Goal: Task Accomplishment & Management: Manage account settings

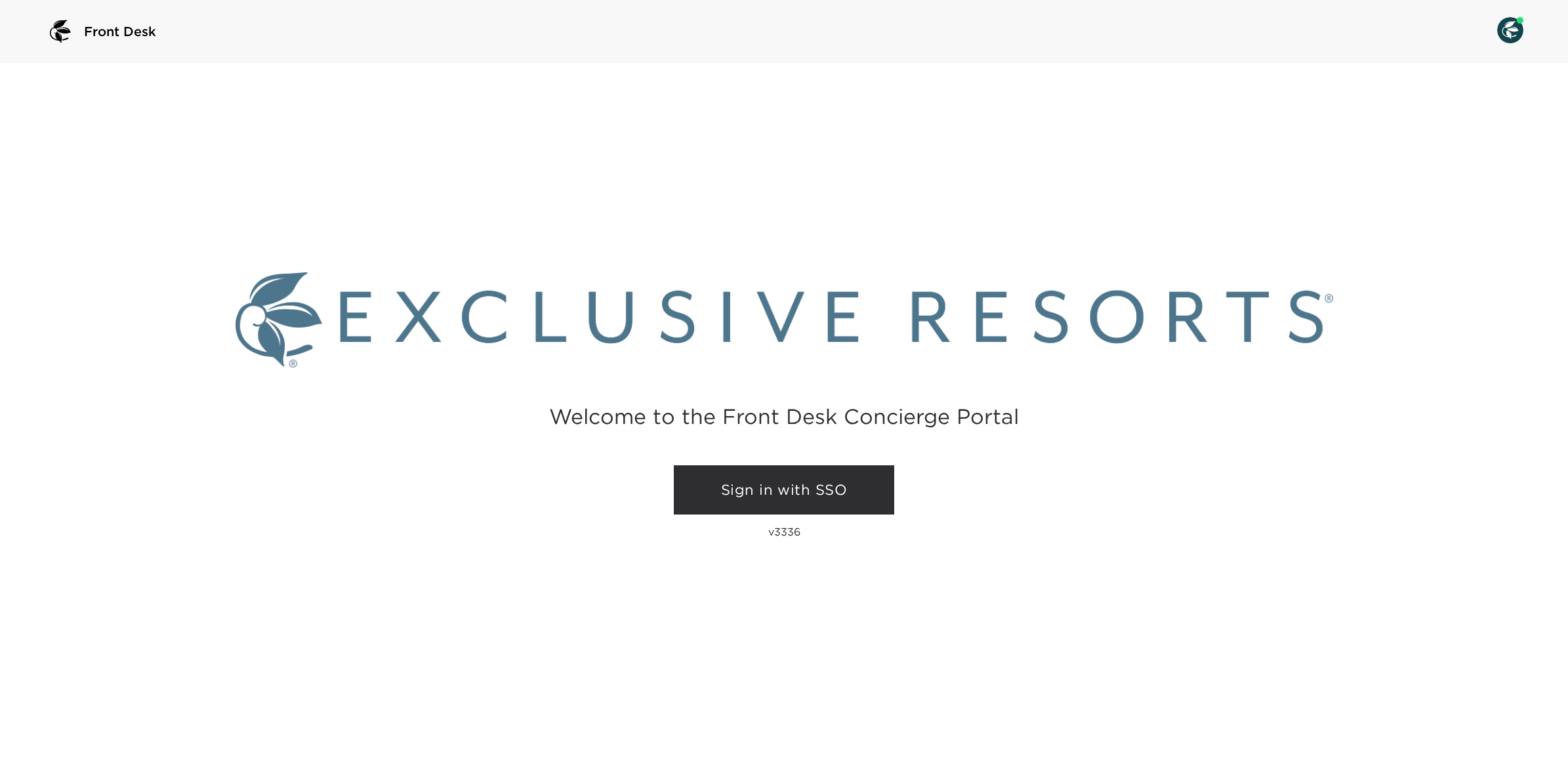
click at [795, 480] on link "Sign in with SSO" at bounding box center [784, 490] width 221 height 50
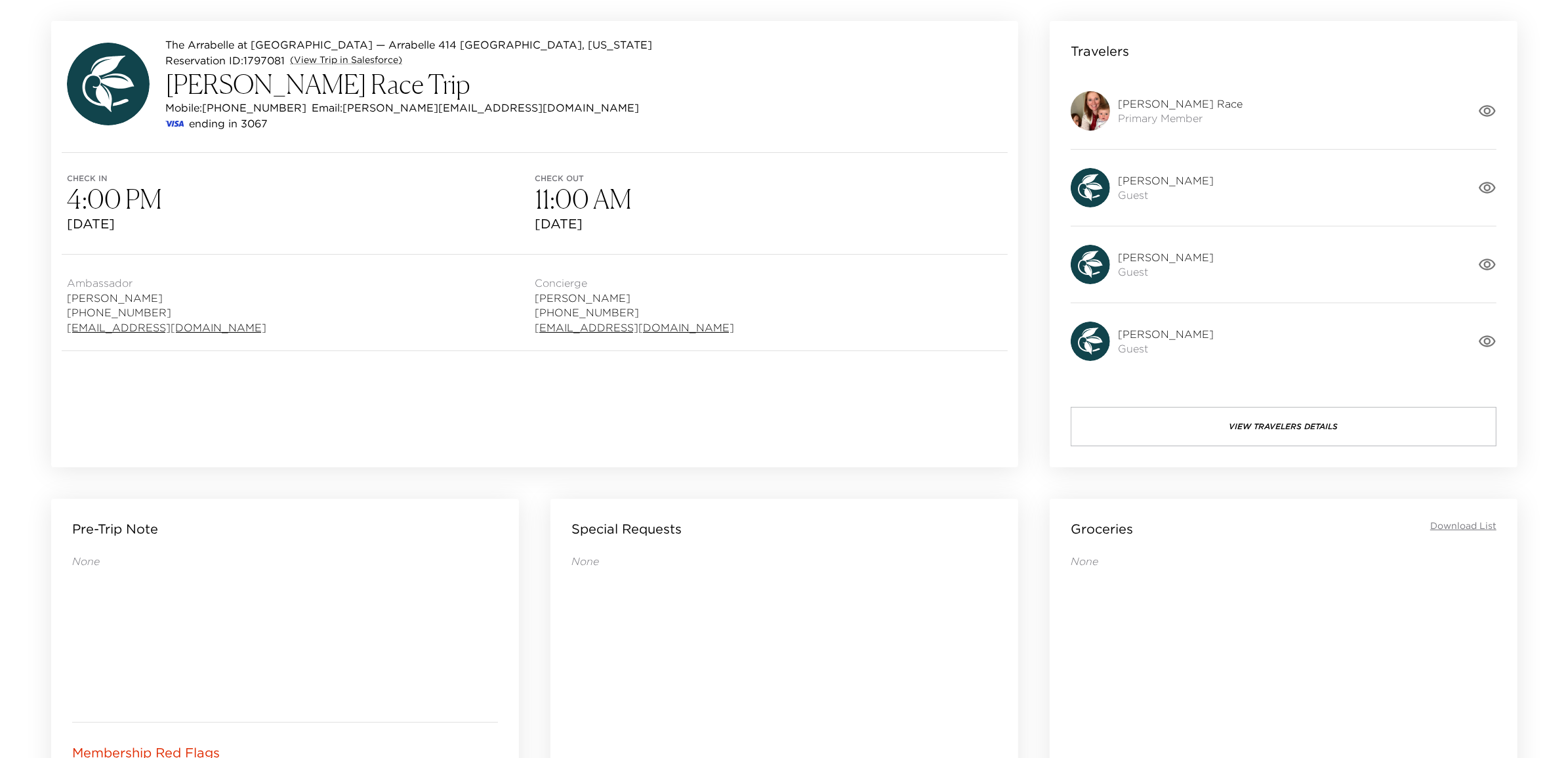
scroll to position [109, 0]
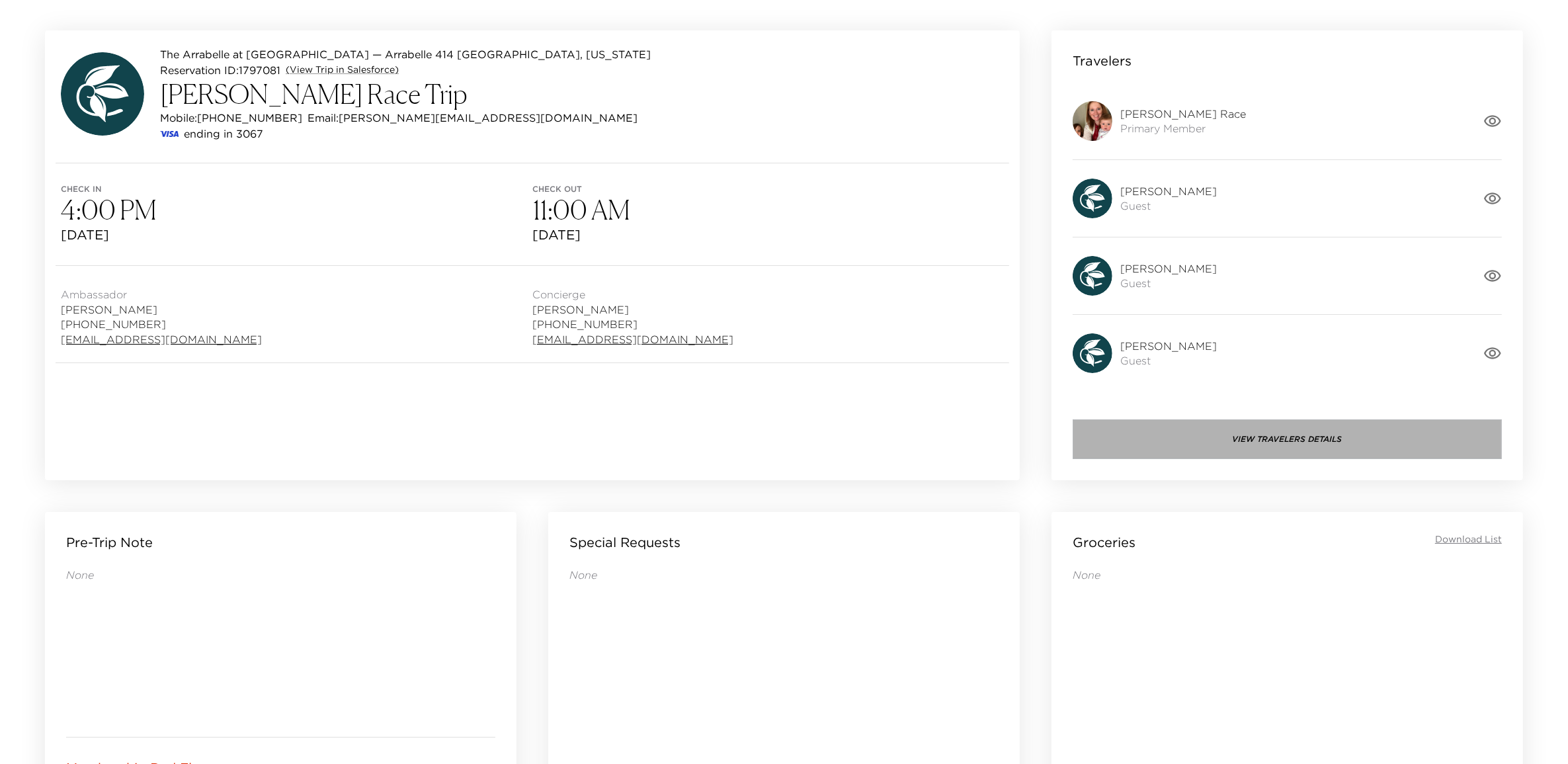
click at [1314, 431] on button "View Travelers Details" at bounding box center [1287, 438] width 429 height 39
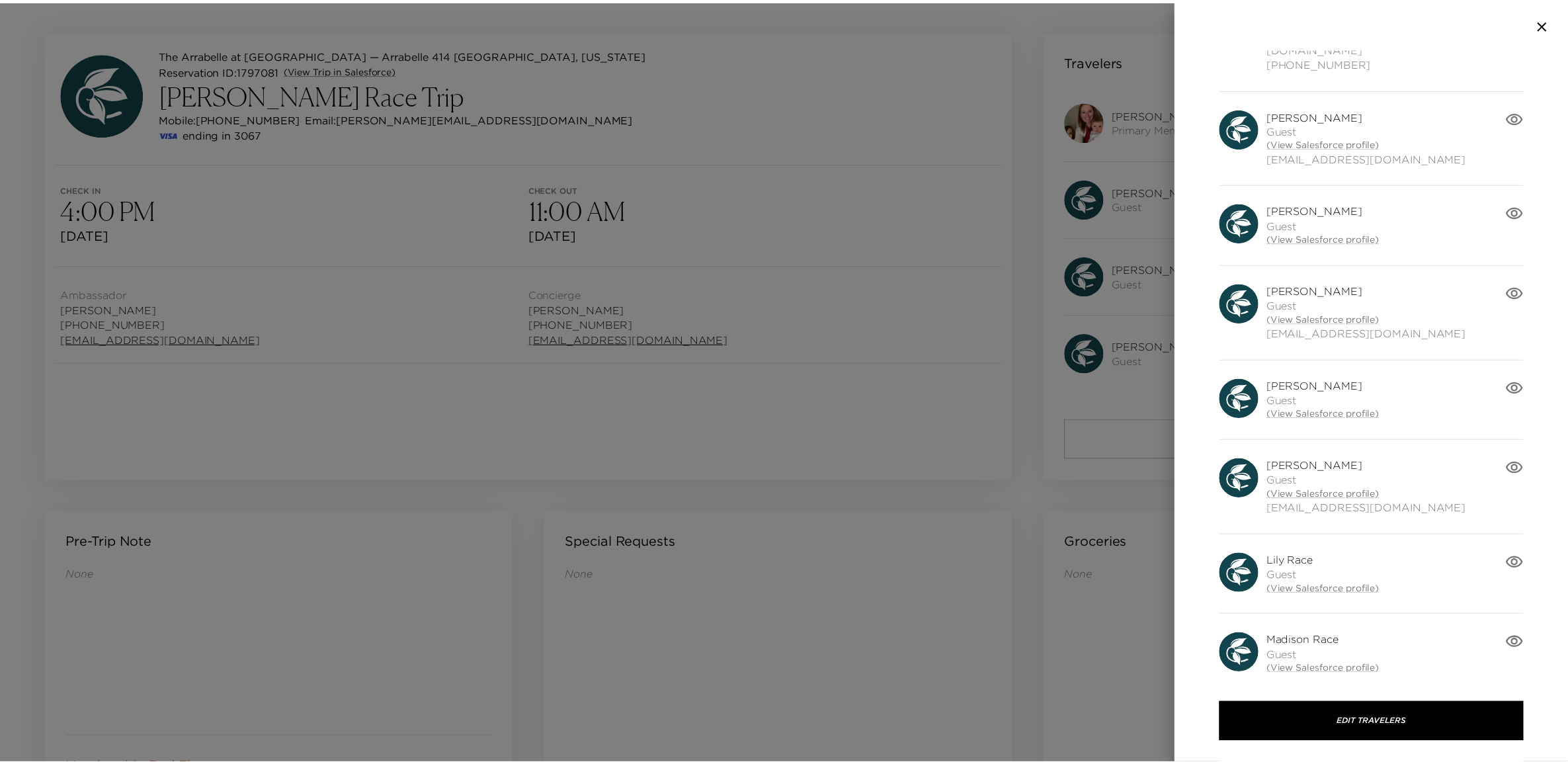
scroll to position [149, 0]
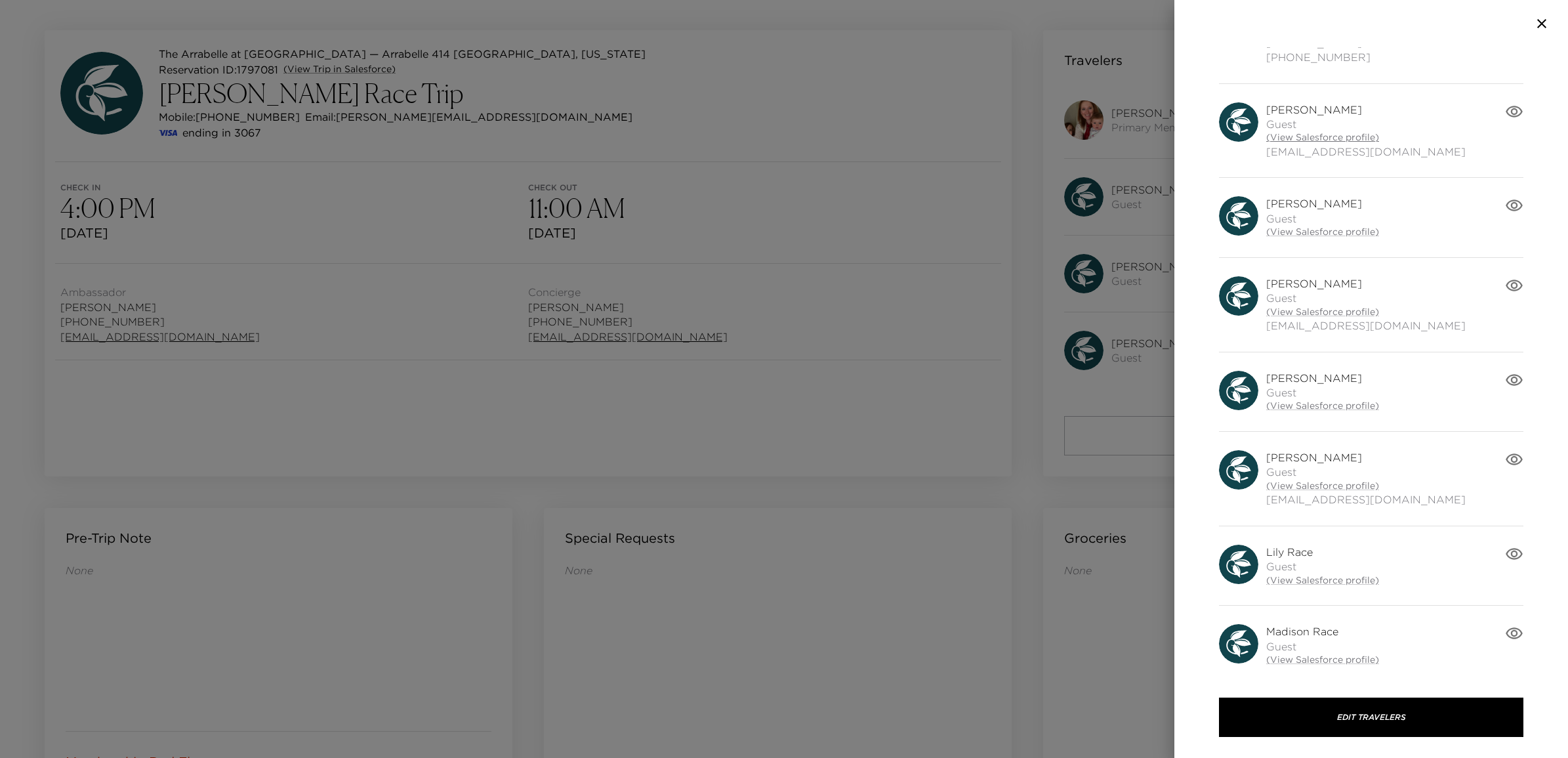
click at [1319, 131] on link "(View Salesforce profile)" at bounding box center [1366, 138] width 199 height 13
click at [971, 502] on div at bounding box center [784, 379] width 1568 height 758
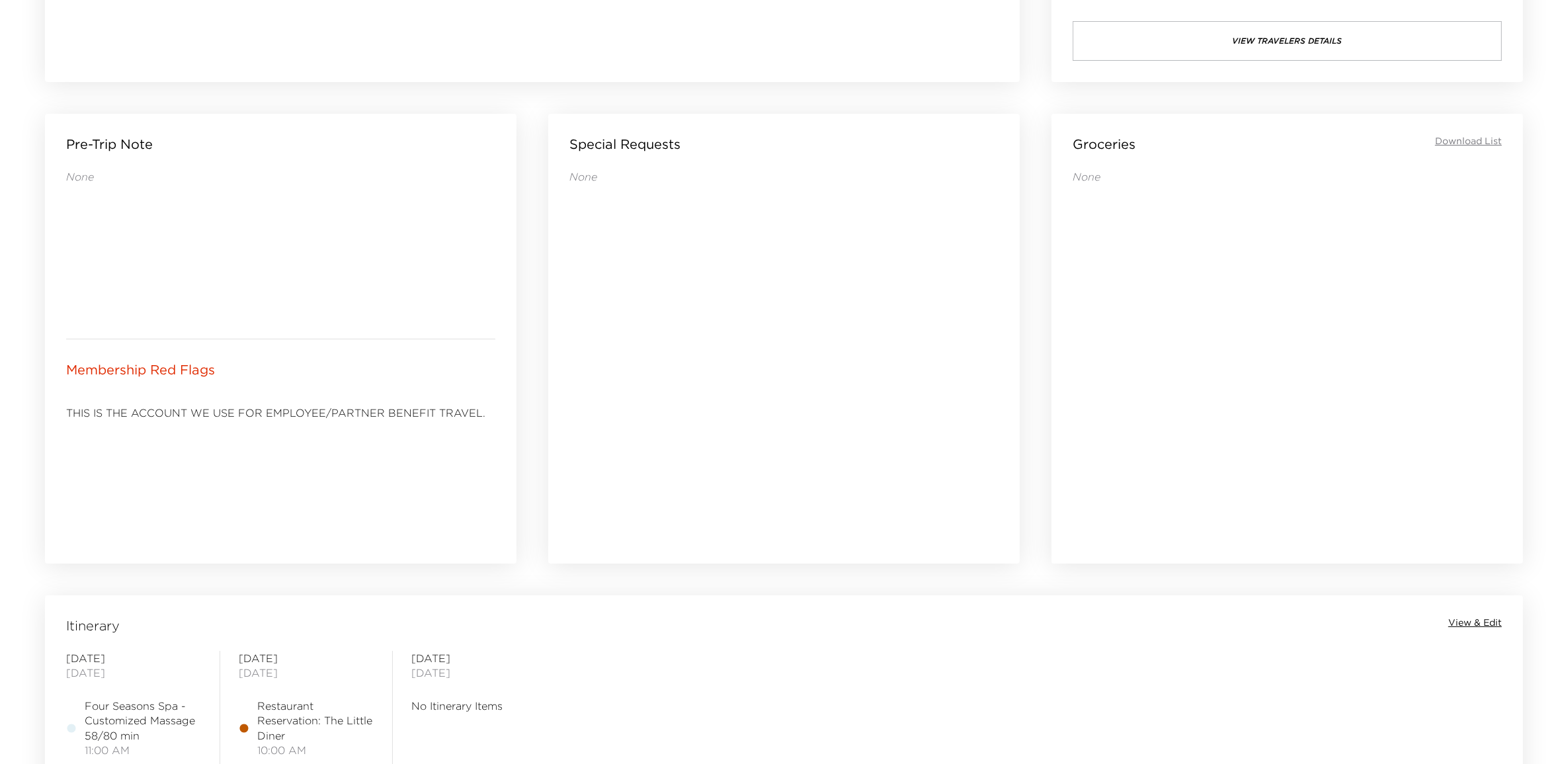
scroll to position [551, 0]
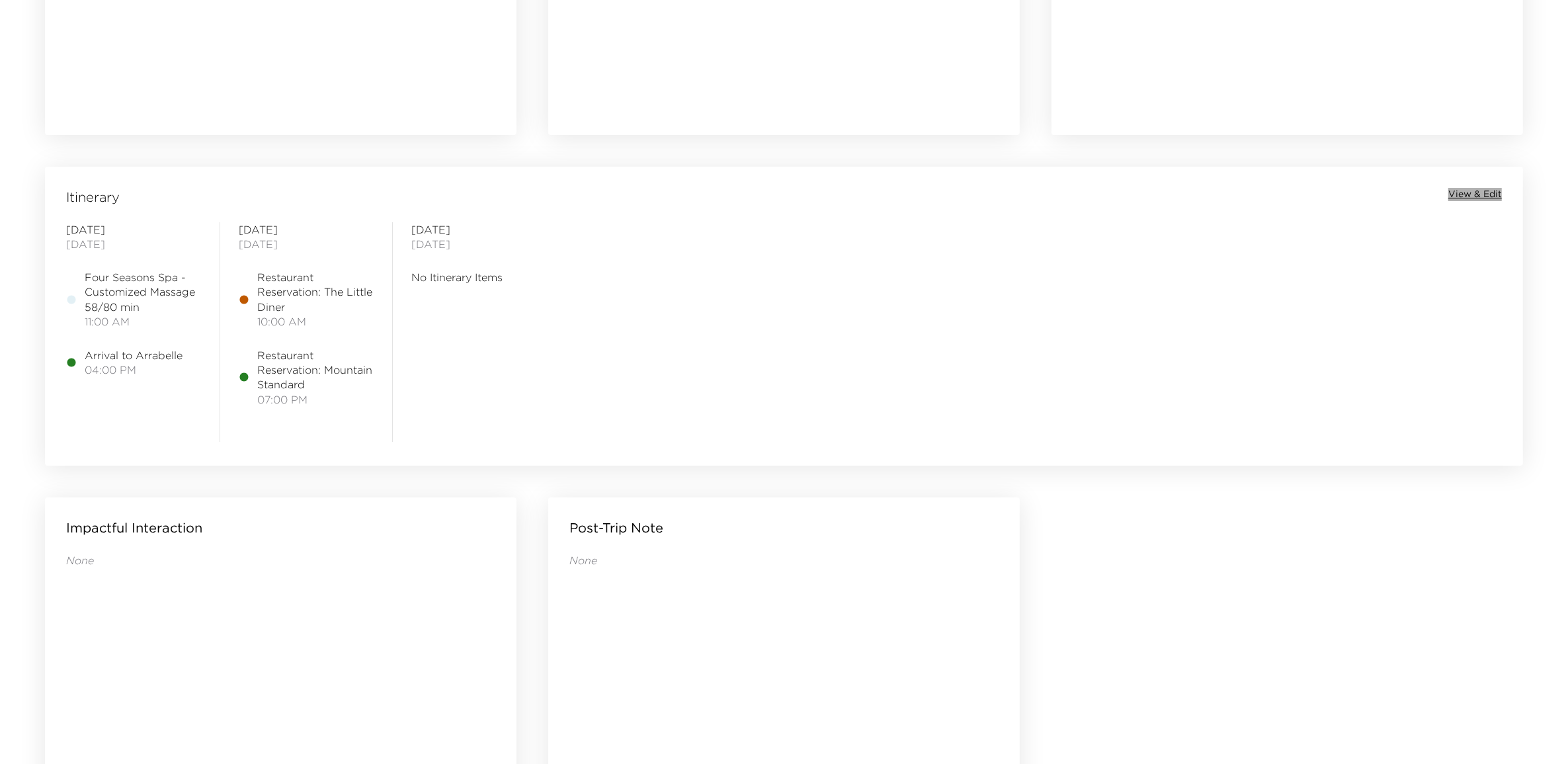
click at [1463, 198] on span "View & Edit" at bounding box center [1475, 194] width 53 height 13
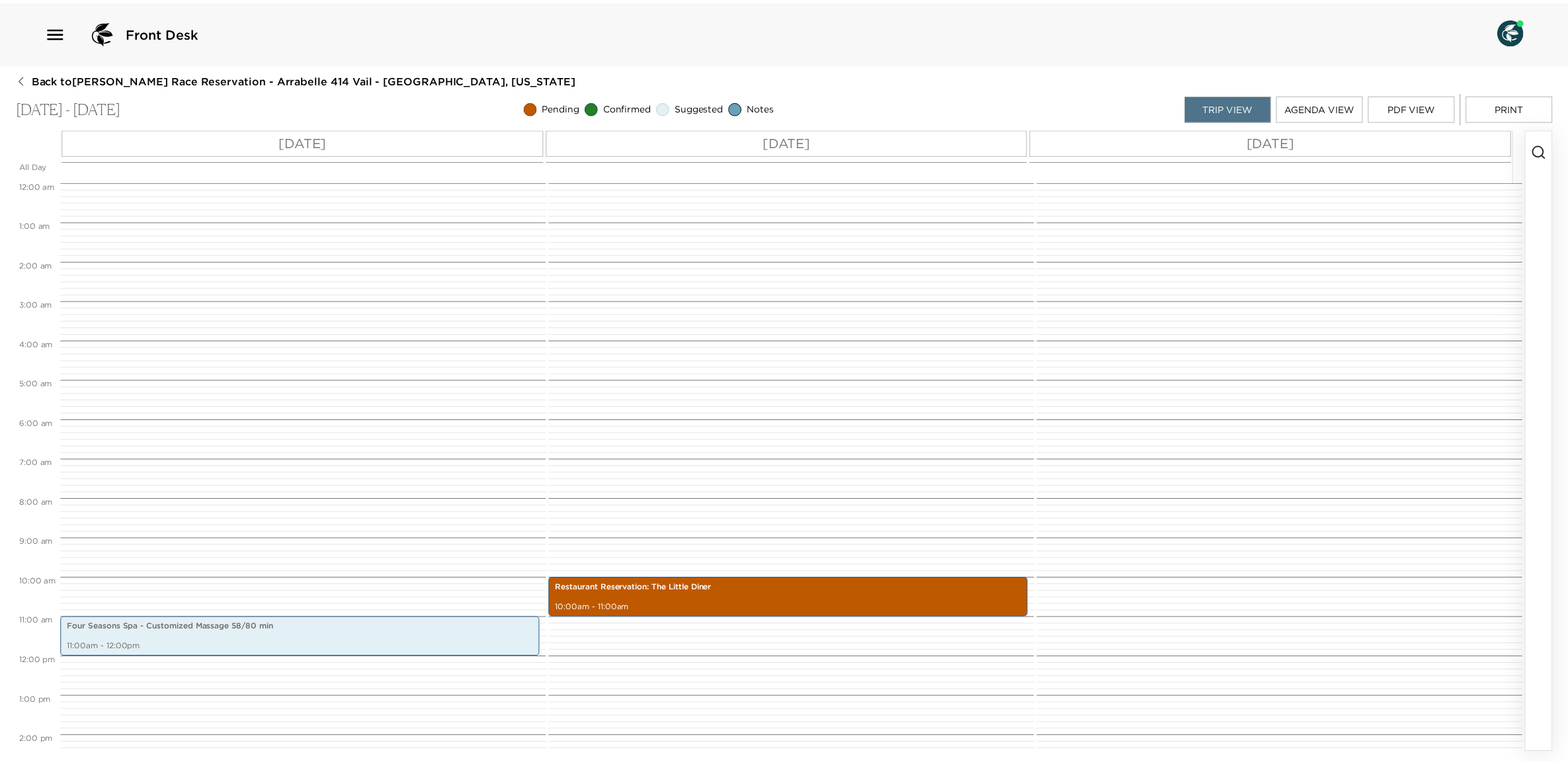
scroll to position [371, 0]
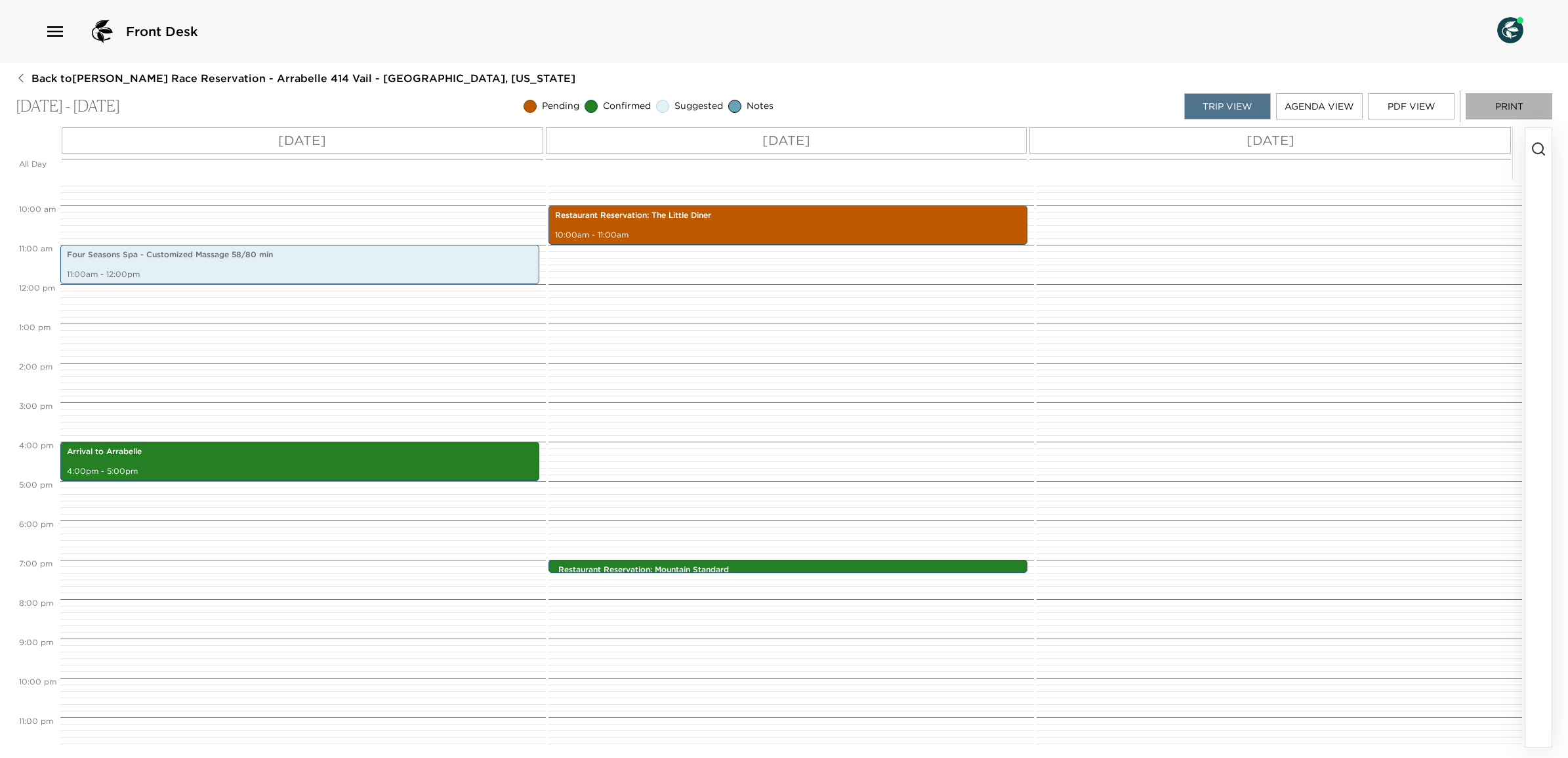
click at [1516, 108] on button "Print" at bounding box center [1509, 107] width 87 height 26
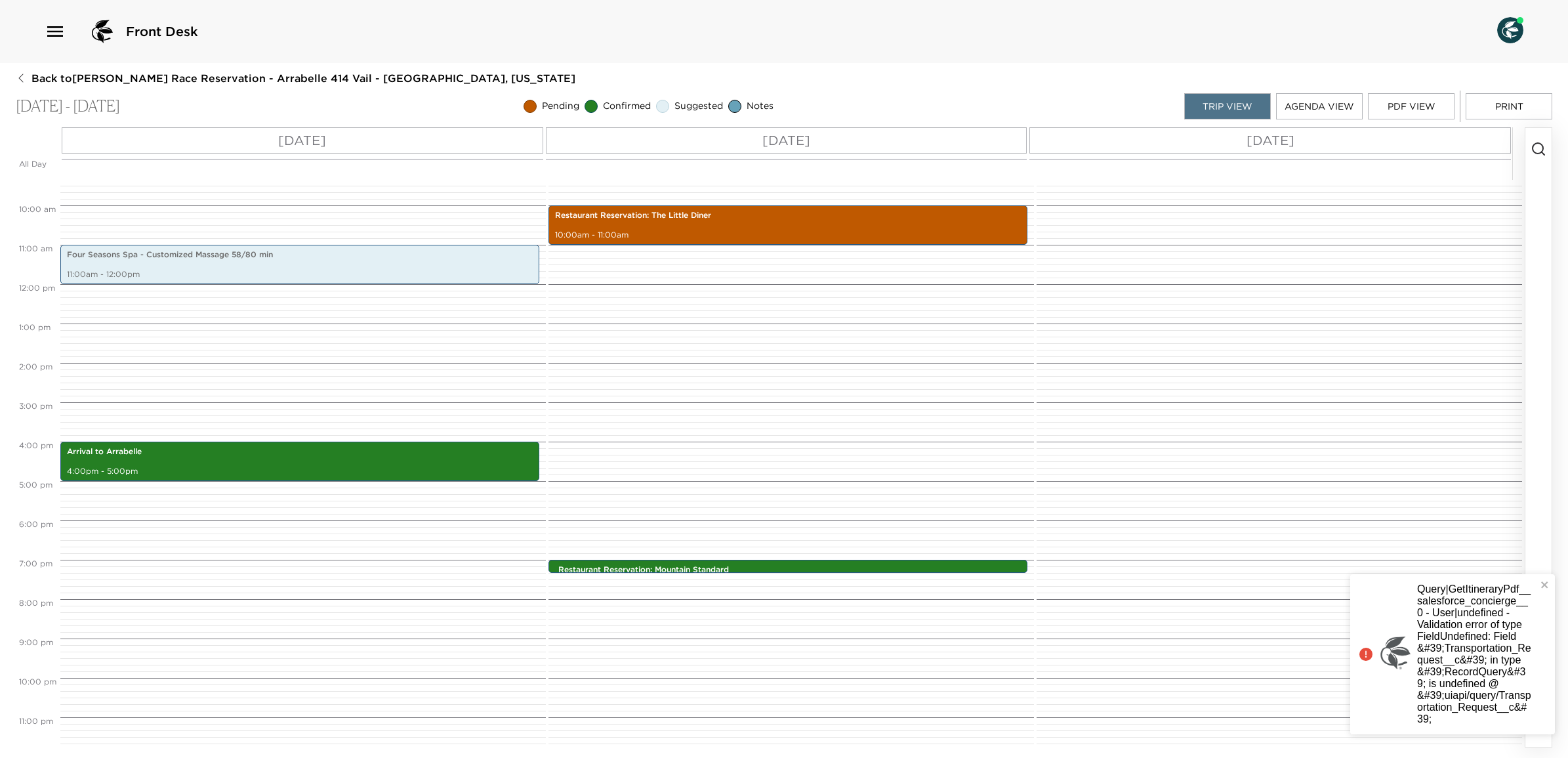
click at [1411, 95] on button "PDF View" at bounding box center [1411, 107] width 87 height 26
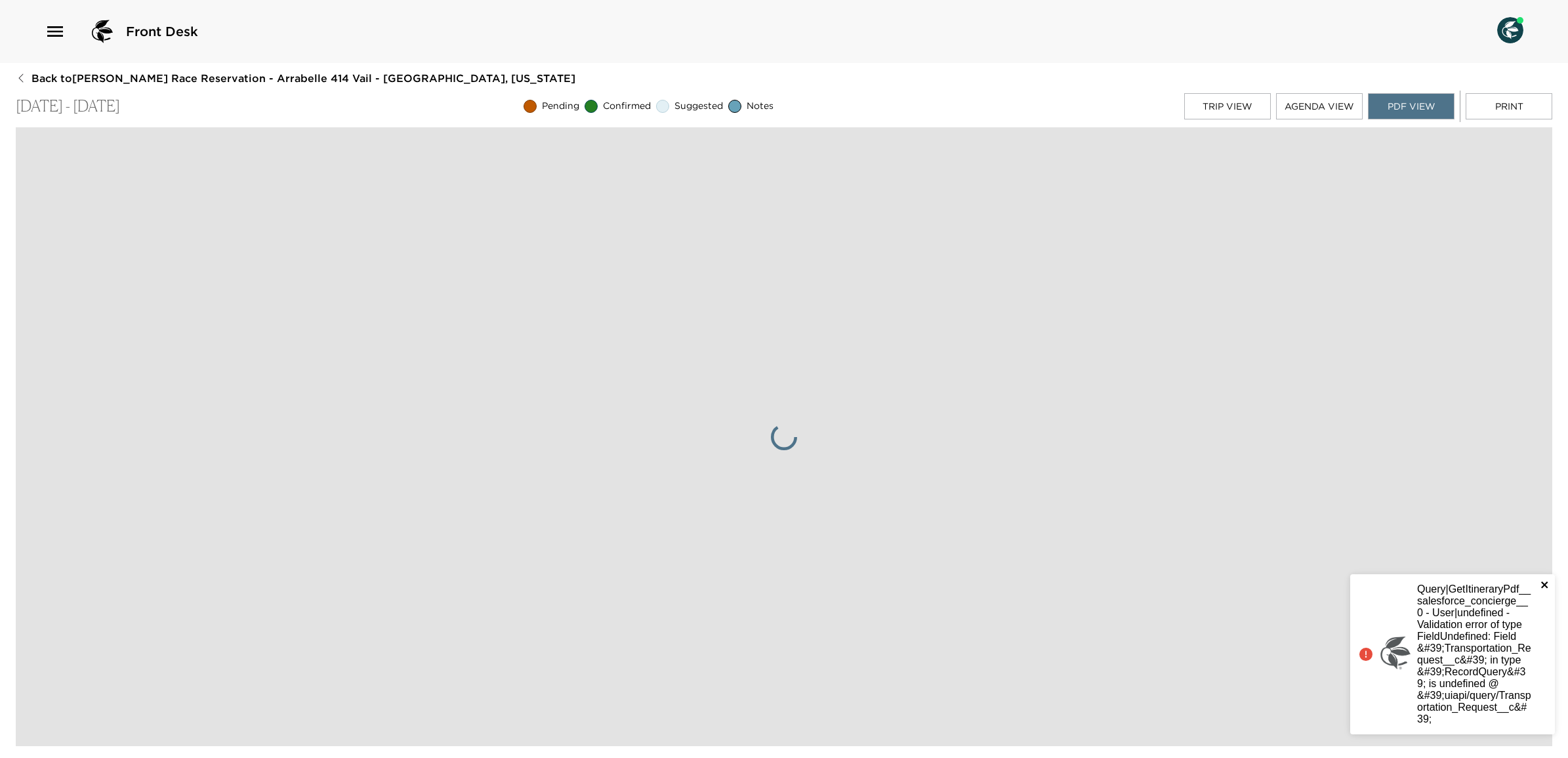
click at [1544, 579] on icon "close" at bounding box center [1544, 584] width 9 height 10
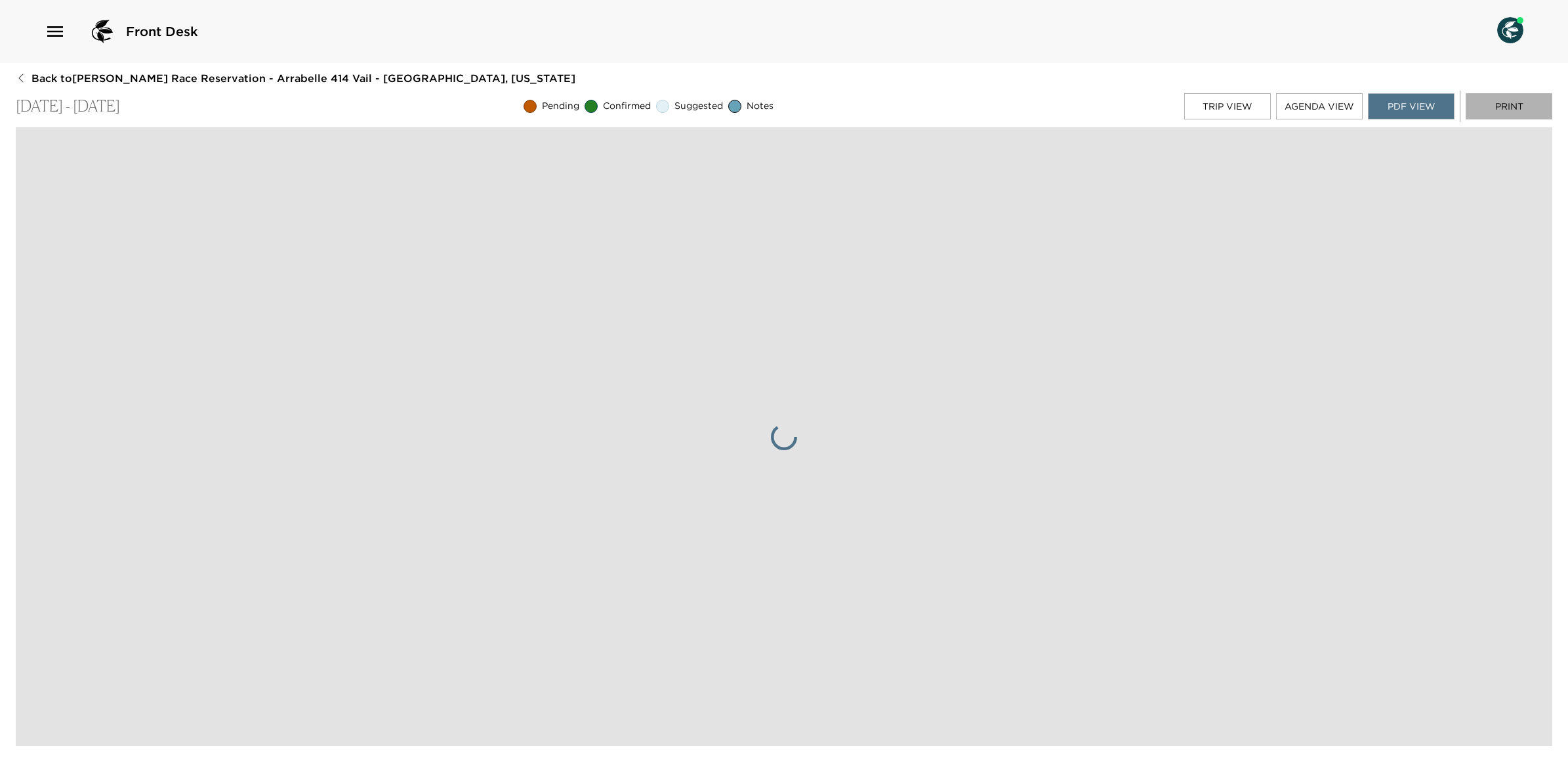
click at [1516, 103] on button "Print" at bounding box center [1509, 107] width 87 height 26
click at [24, 74] on icon "button" at bounding box center [21, 78] width 10 height 10
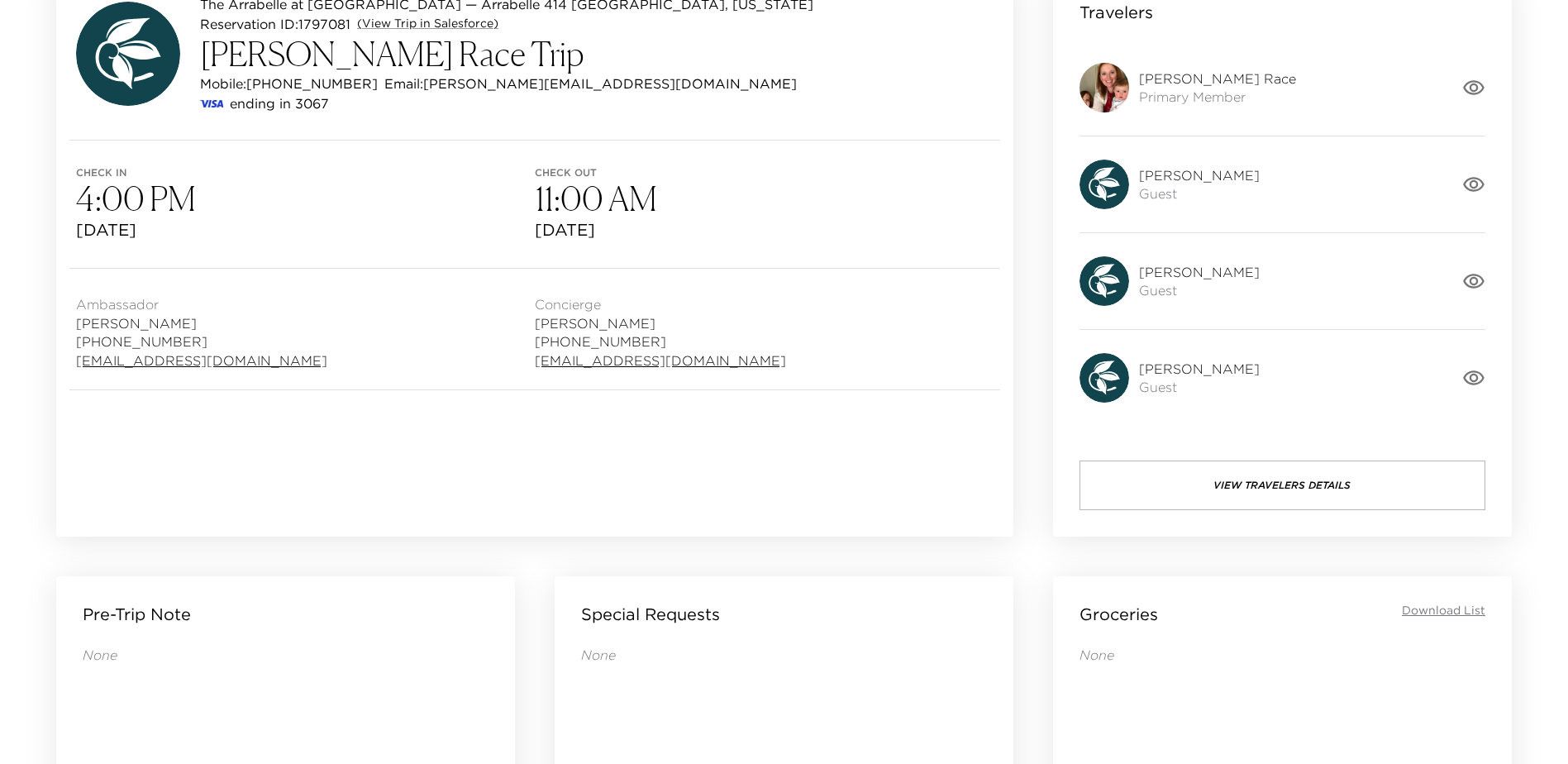
scroll to position [221, 0]
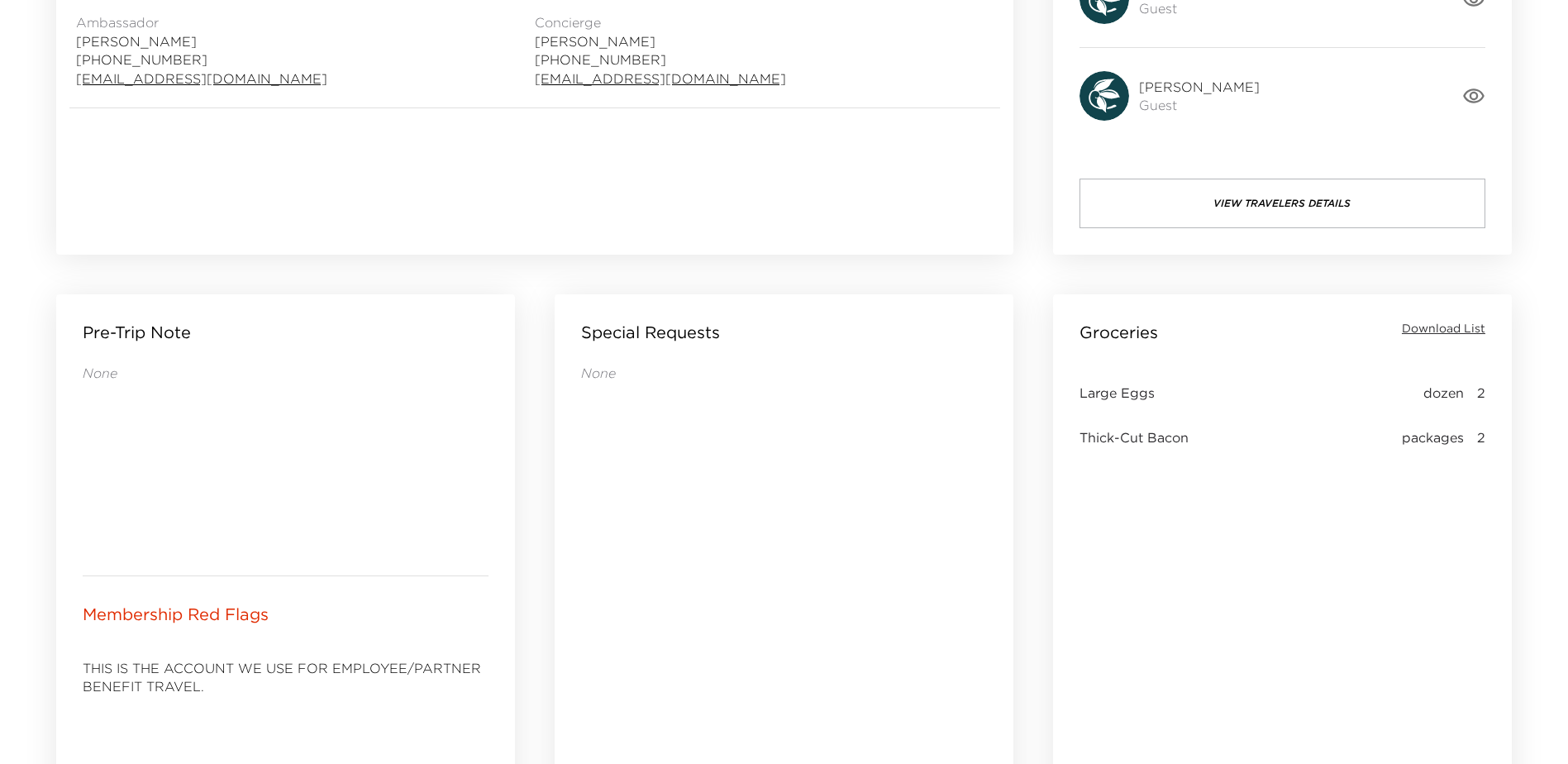
scroll to position [606, 0]
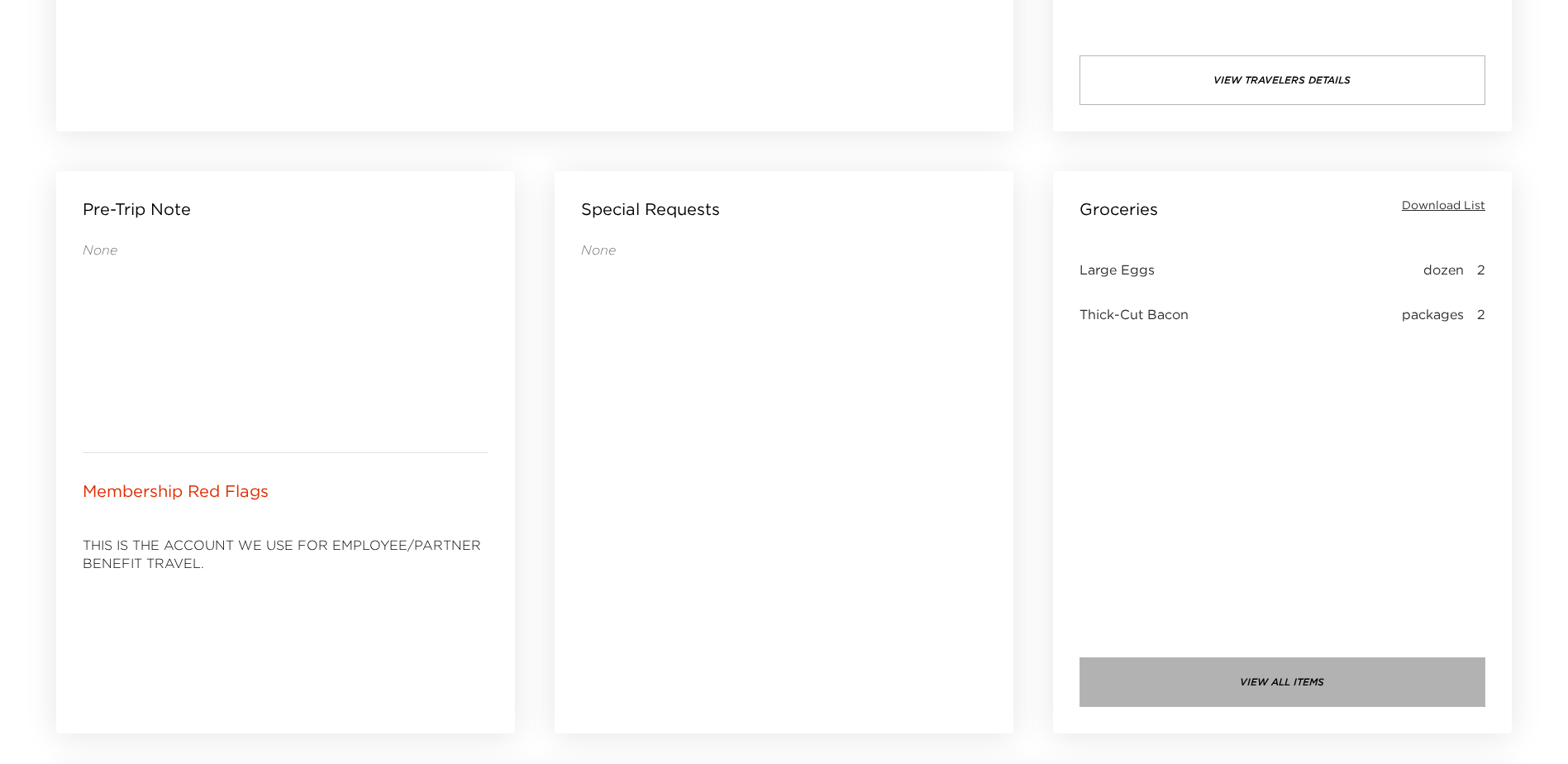
click at [1323, 691] on button "view all items" at bounding box center [1282, 681] width 406 height 49
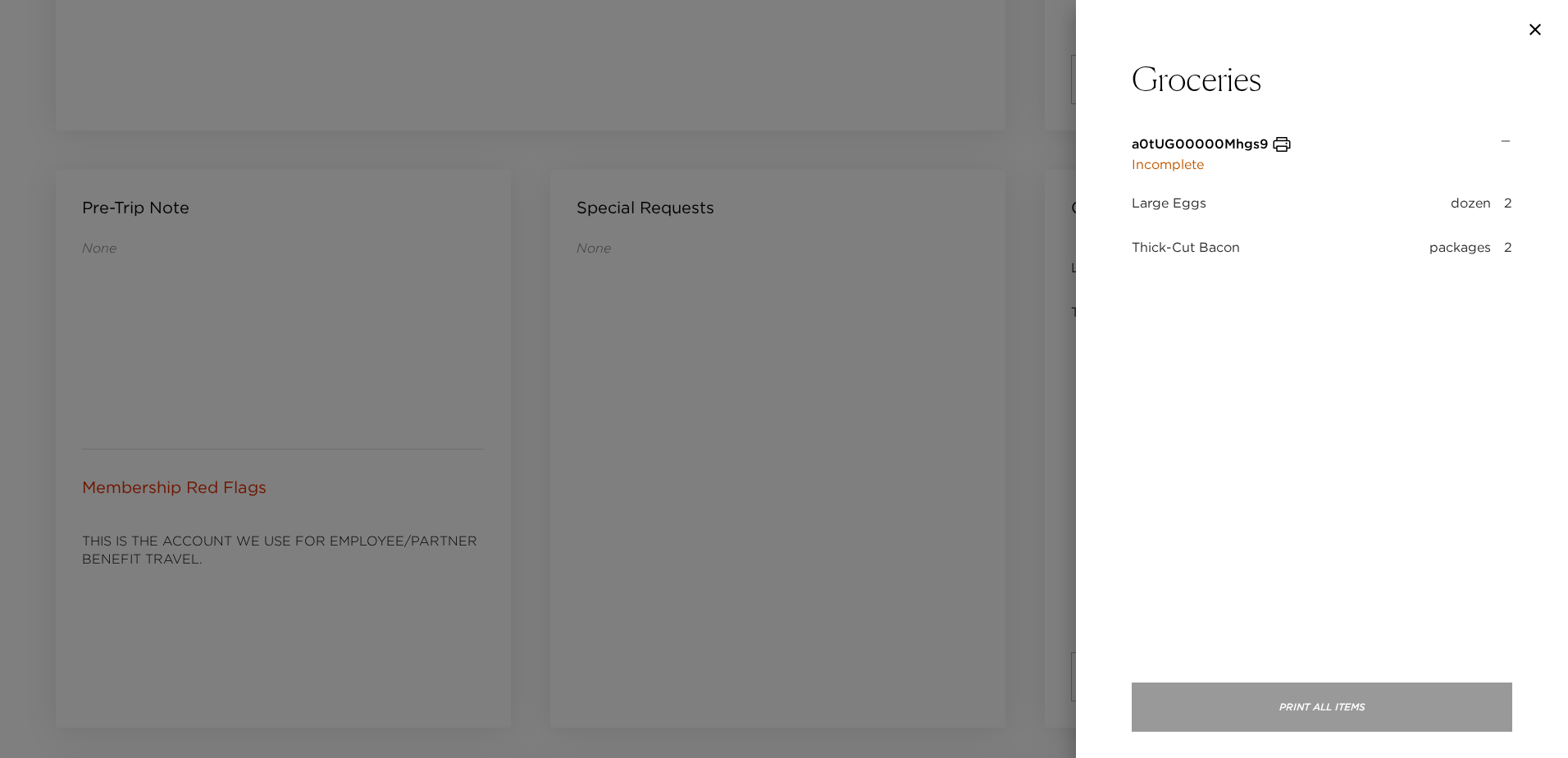
click at [1278, 705] on button "Print All Items" at bounding box center [1322, 706] width 381 height 49
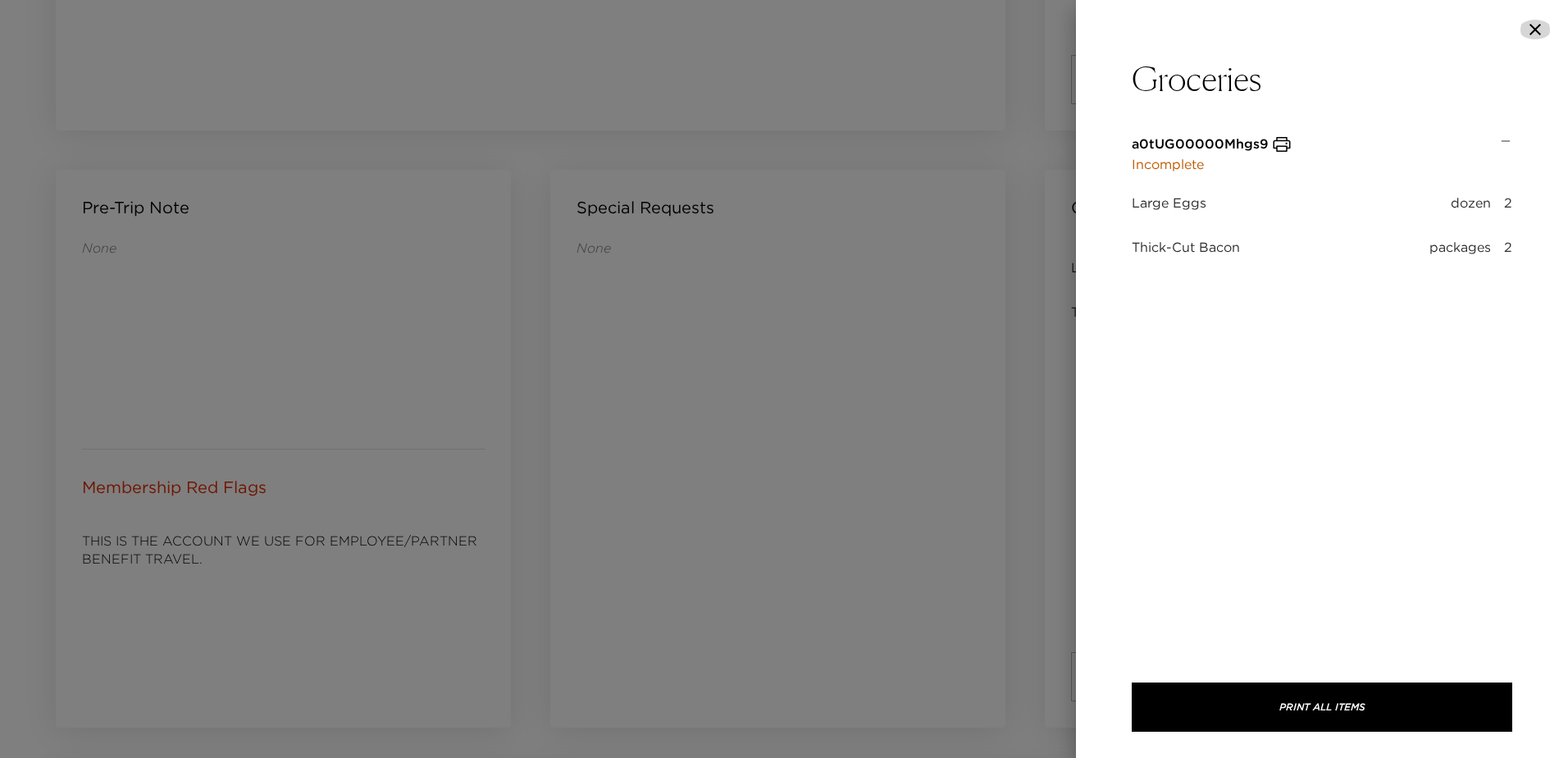
click at [1538, 36] on icon "button" at bounding box center [1534, 29] width 19 height 19
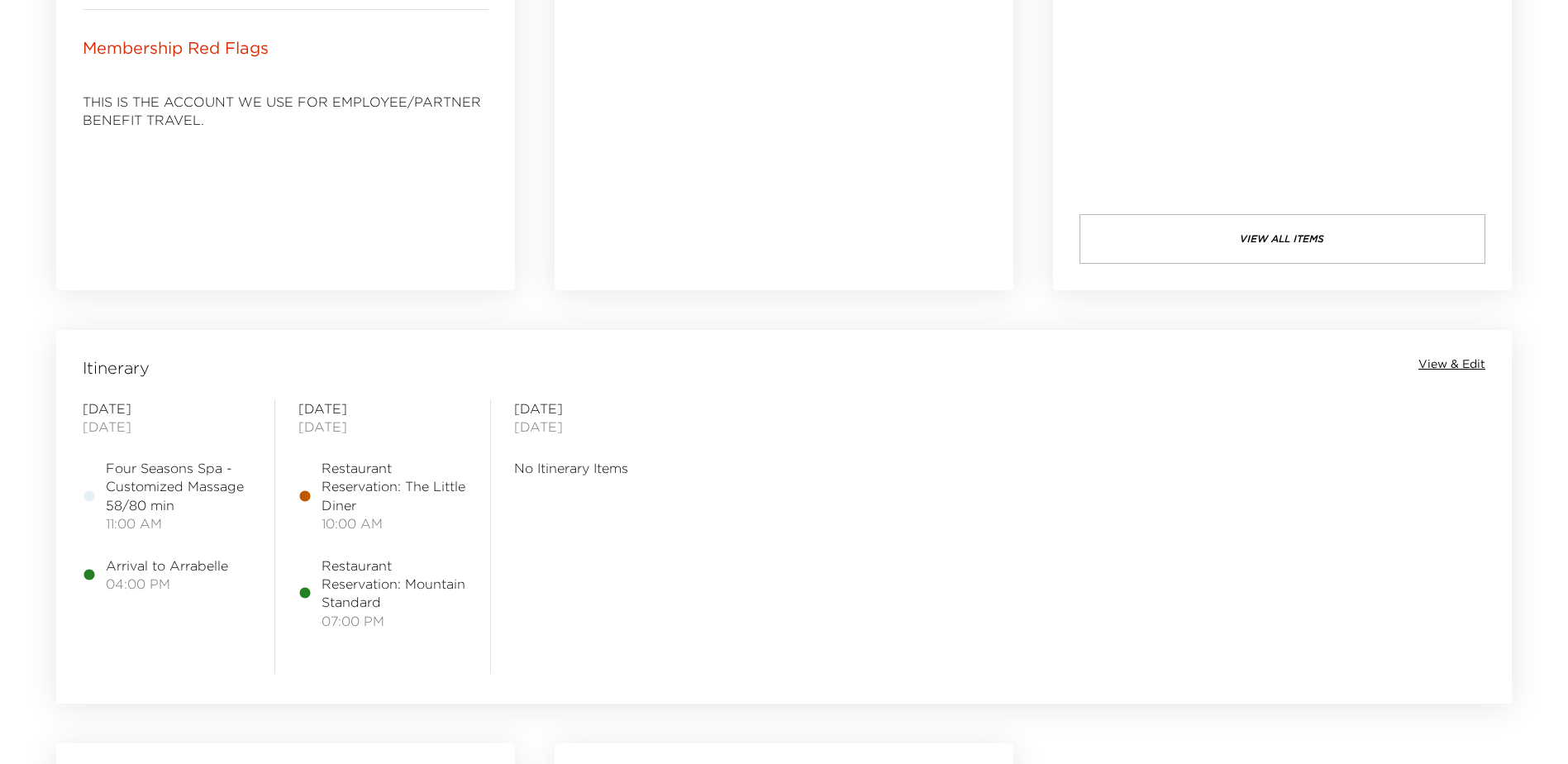
scroll to position [1101, 0]
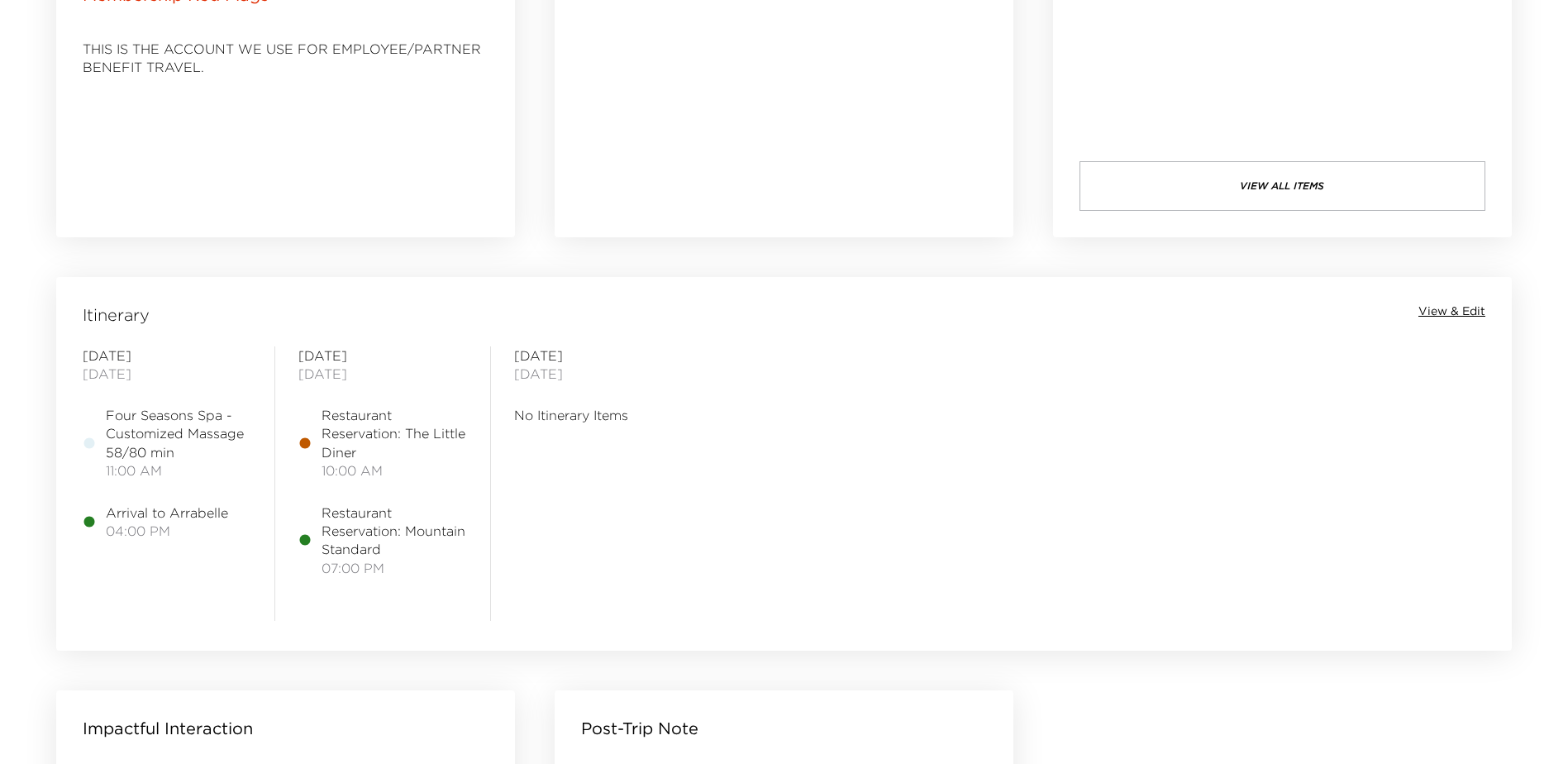
click at [1461, 308] on span "View & Edit" at bounding box center [1452, 312] width 67 height 17
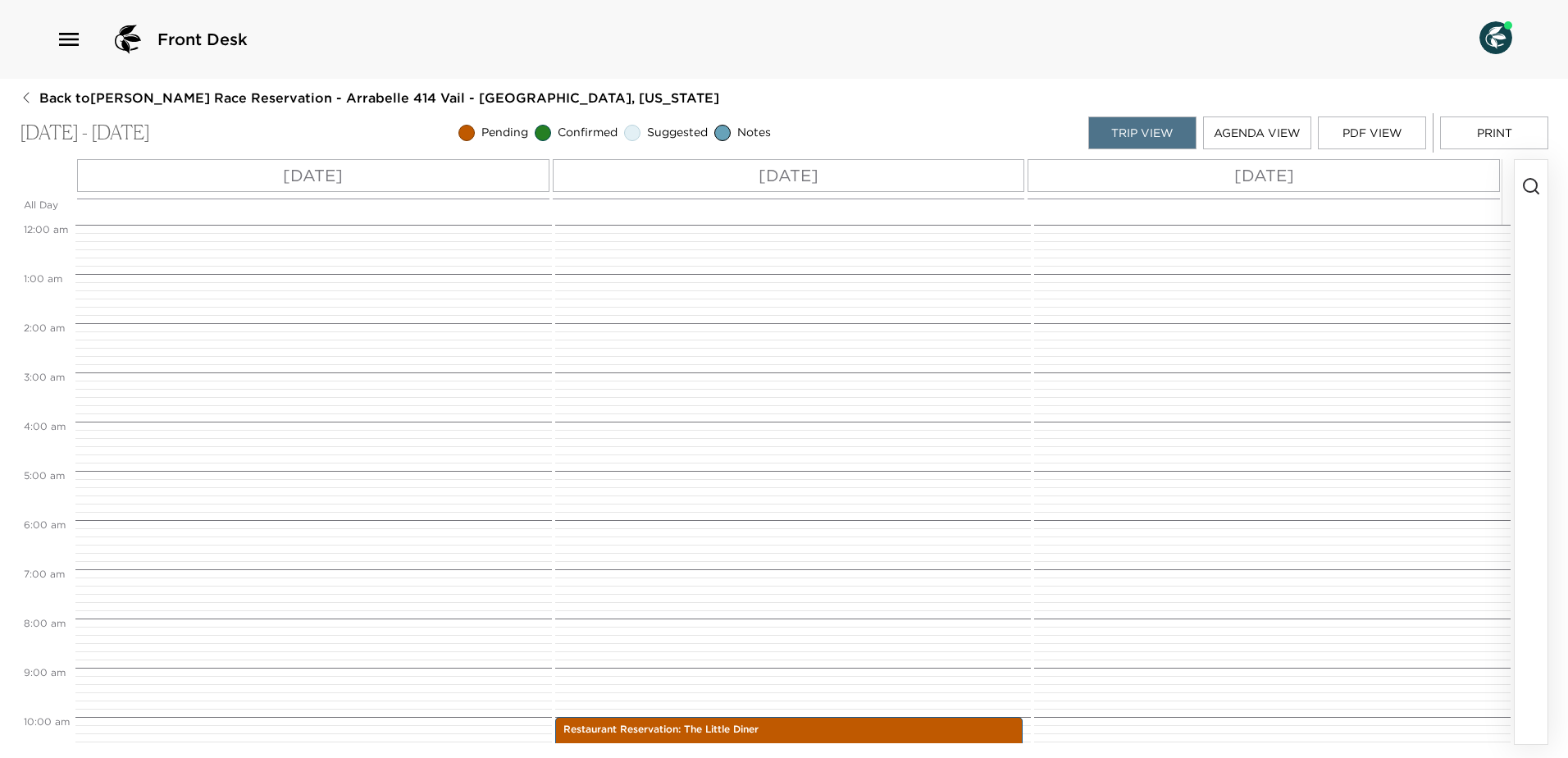
scroll to position [492, 0]
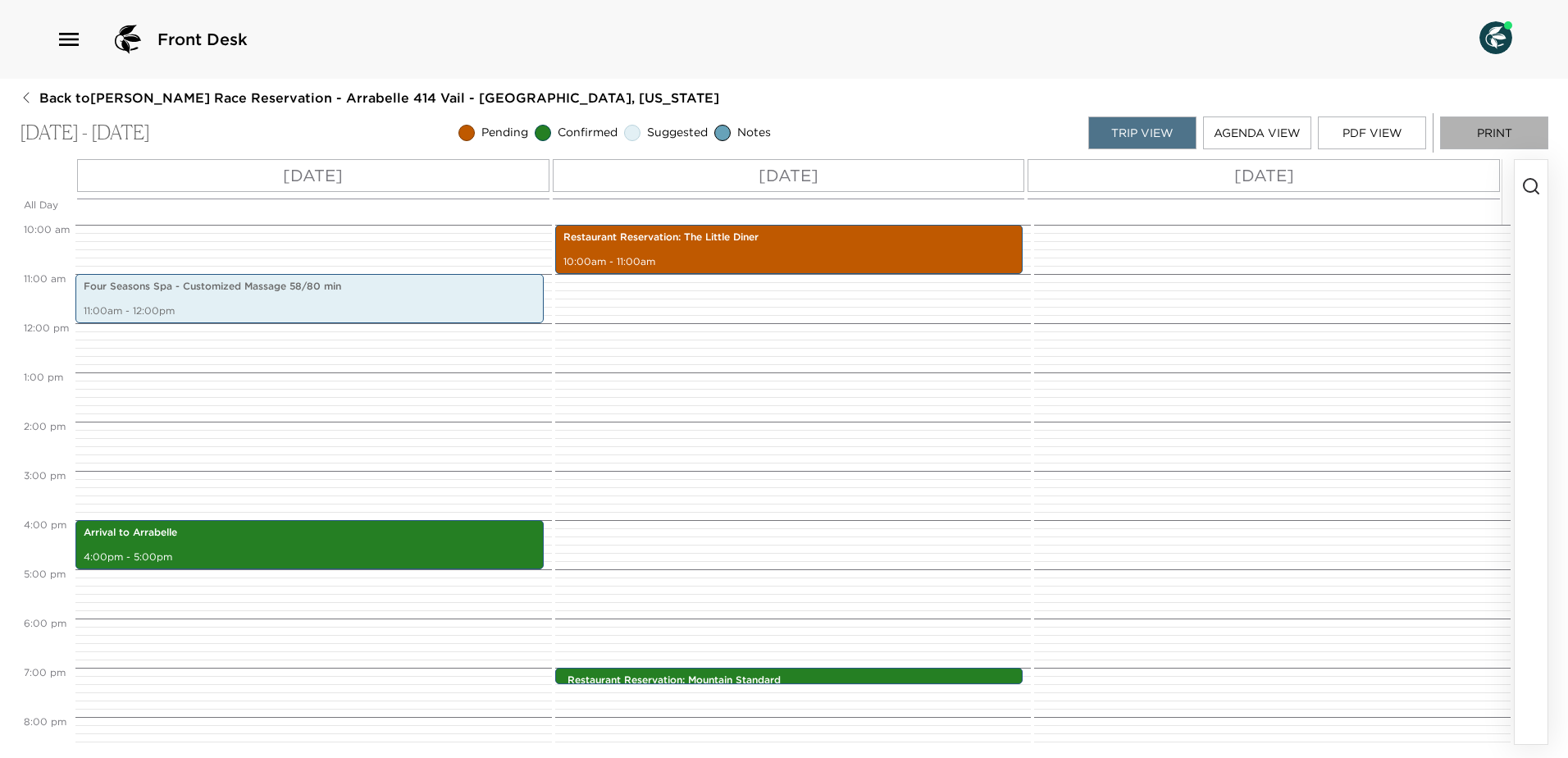
click at [1492, 132] on button "Print" at bounding box center [1494, 133] width 109 height 33
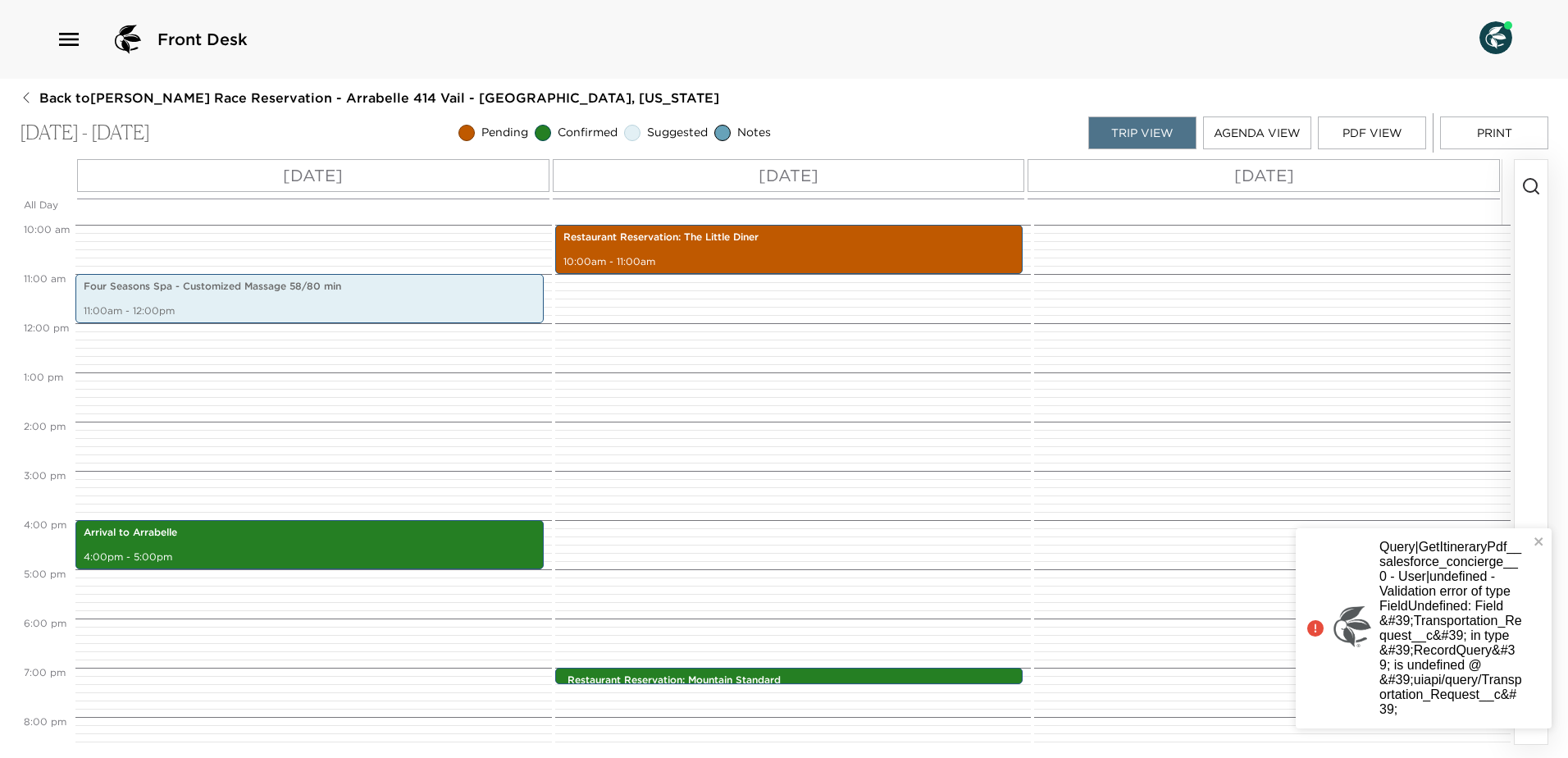
click at [1450, 688] on p "Query|GetItineraryPdf__salesforce_concierge__0 - User|undefined - Validation er…" at bounding box center [1450, 628] width 143 height 178
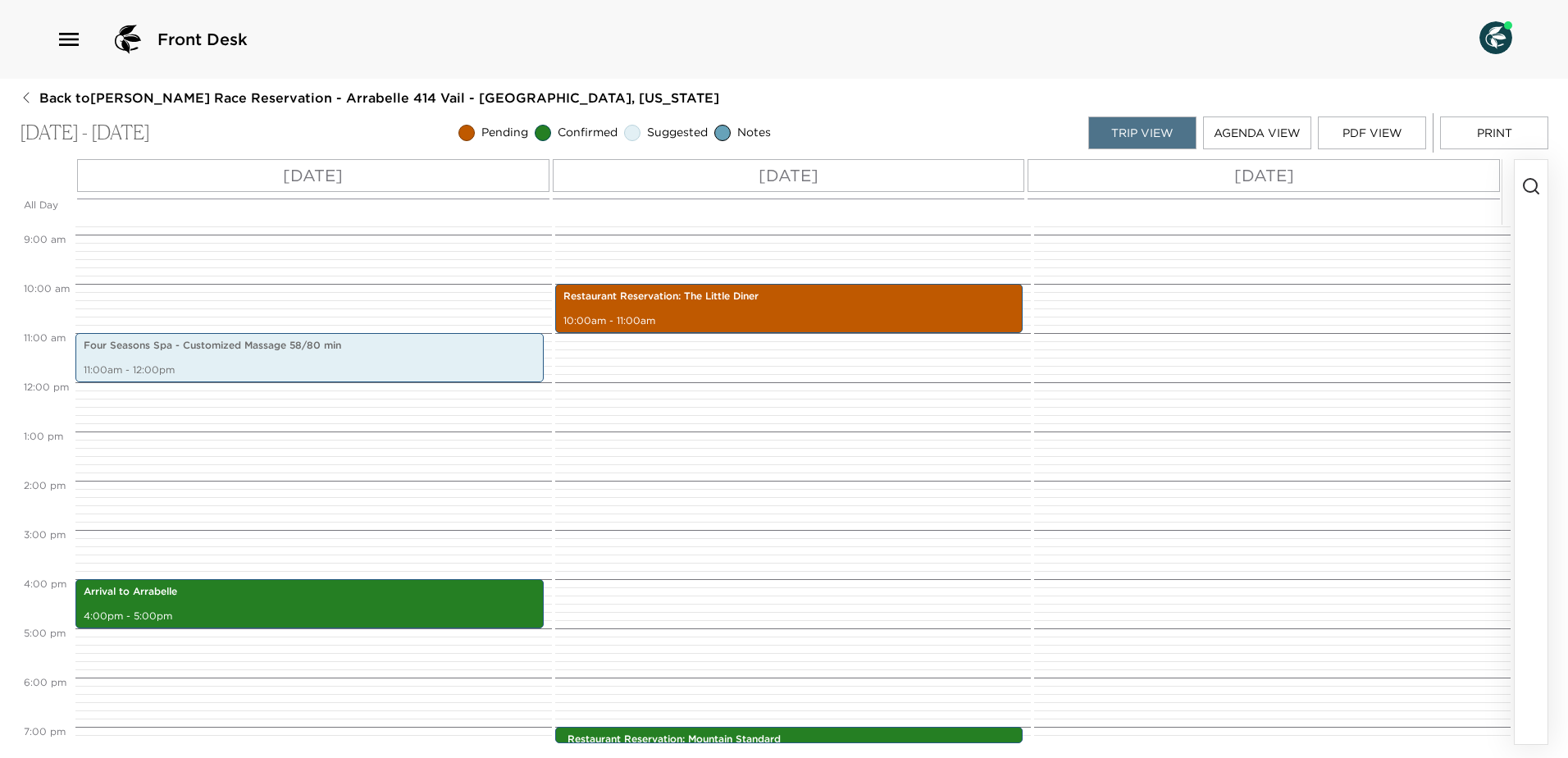
scroll to position [273, 0]
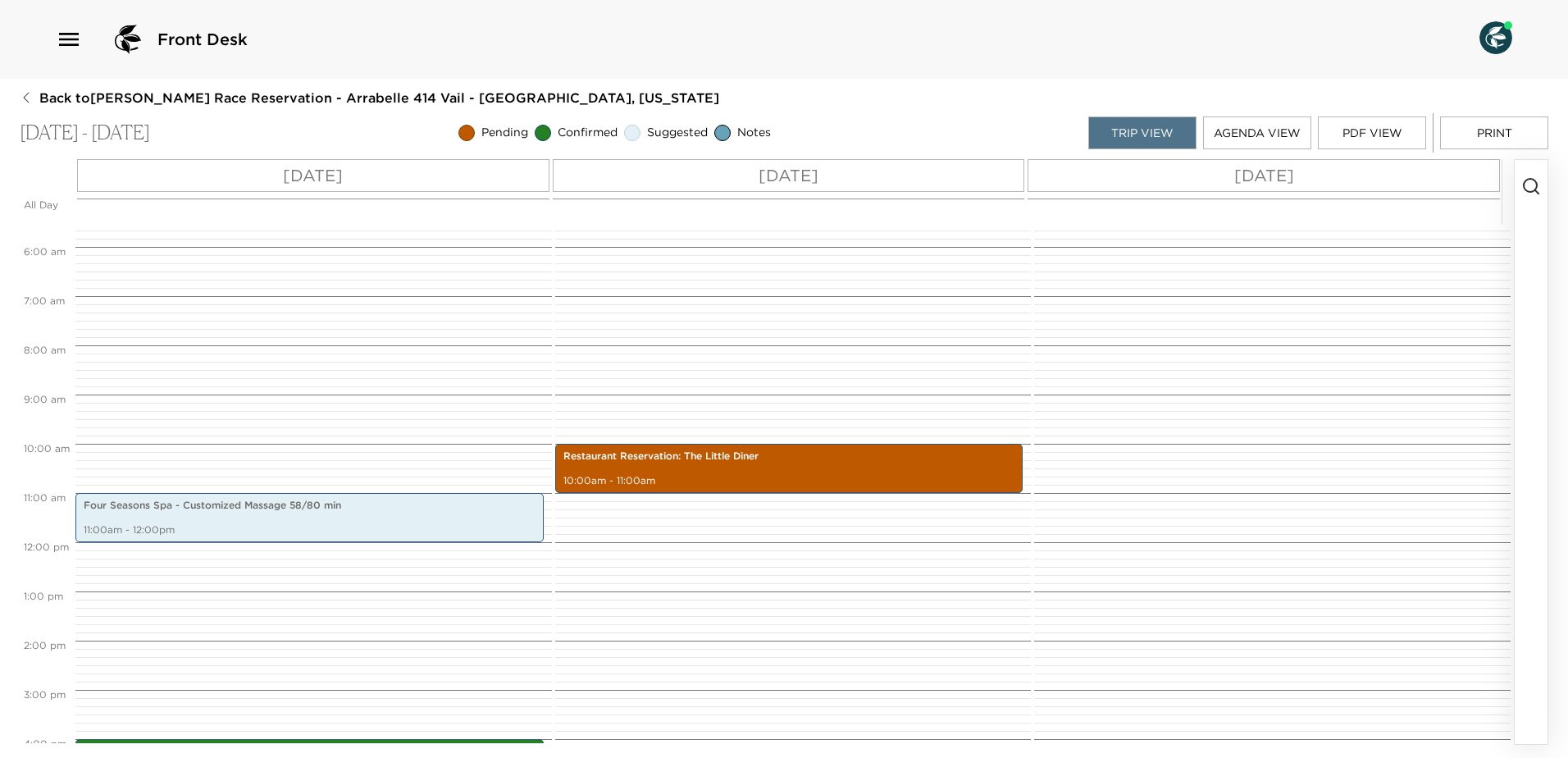
click at [1388, 147] on button "PDF View" at bounding box center [1372, 133] width 109 height 33
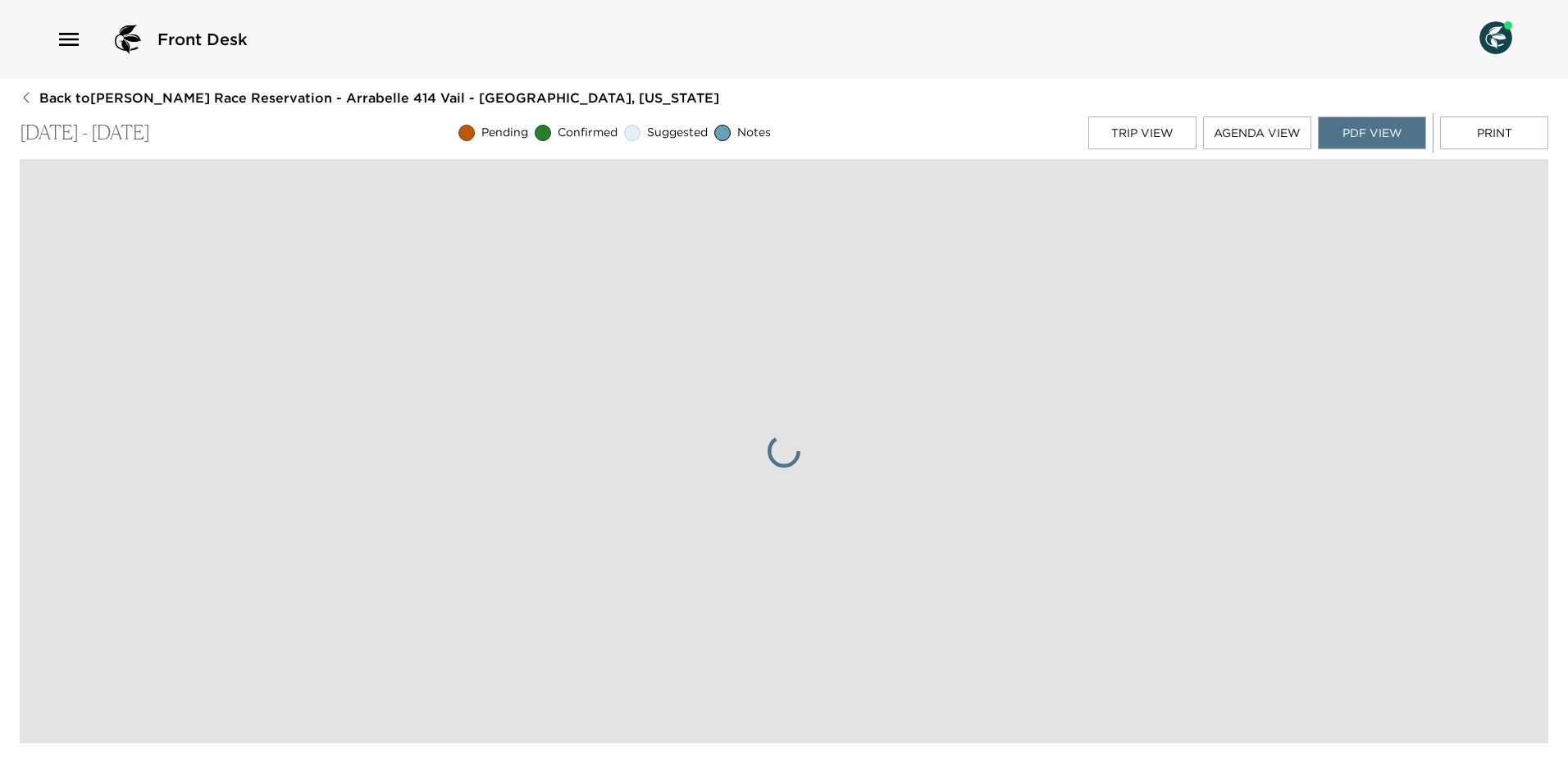
click at [1388, 147] on button "PDF View" at bounding box center [1372, 133] width 109 height 33
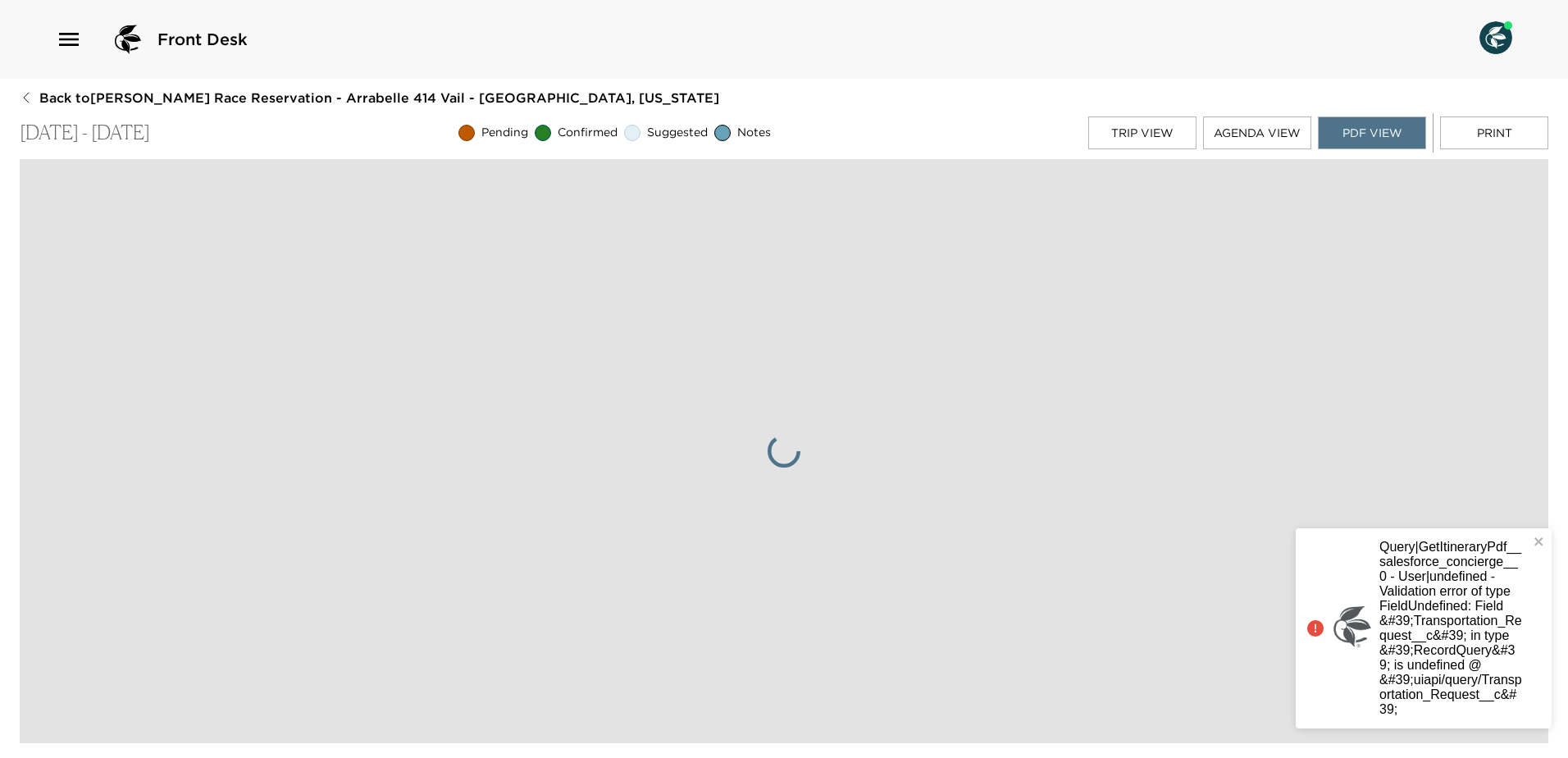
click at [1477, 155] on div "Back to Meghan Race Reservation - Arrabelle 414 Vail - Arrabelle, Colorado Sep …" at bounding box center [784, 415] width 1528 height 654
click at [1491, 133] on button "Print" at bounding box center [1494, 133] width 109 height 33
click at [1152, 147] on button "Trip View" at bounding box center [1142, 133] width 109 height 33
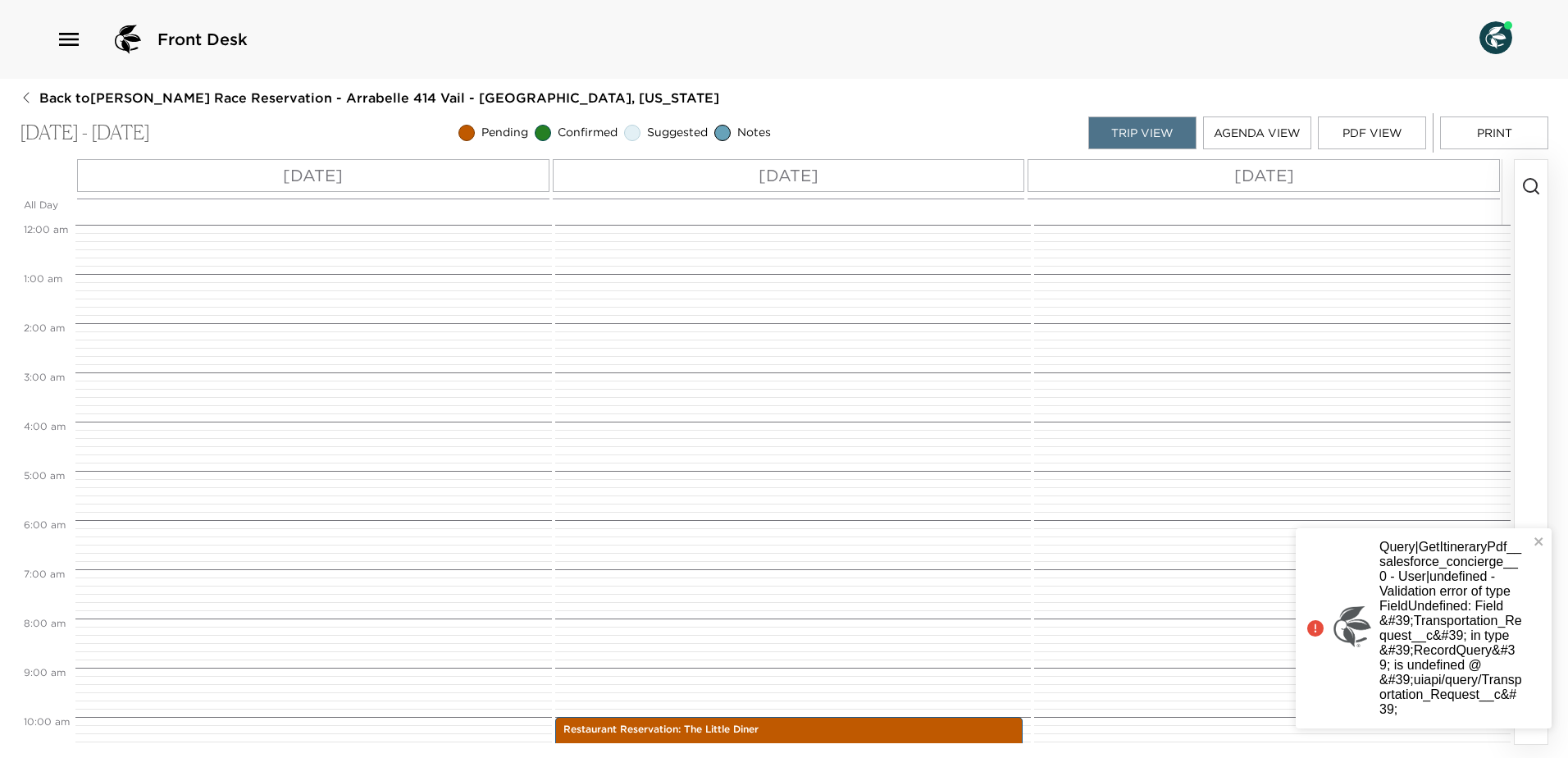
scroll to position [492, 0]
